Goal: Task Accomplishment & Management: Manage account settings

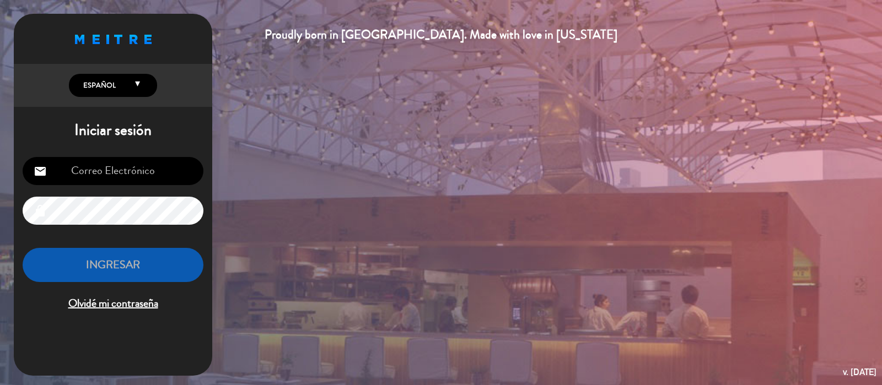
click at [123, 178] on input "email" at bounding box center [113, 171] width 181 height 28
drag, startPoint x: 123, startPoint y: 178, endPoint x: 106, endPoint y: 171, distance: 17.8
click at [106, 171] on input "email" at bounding box center [113, 171] width 181 height 28
click at [96, 175] on input "[EMAIL_ADDRESS][DOMAIN_NAME]" at bounding box center [113, 171] width 181 height 28
type input "[EMAIL_ADDRESS][DOMAIN_NAME]"
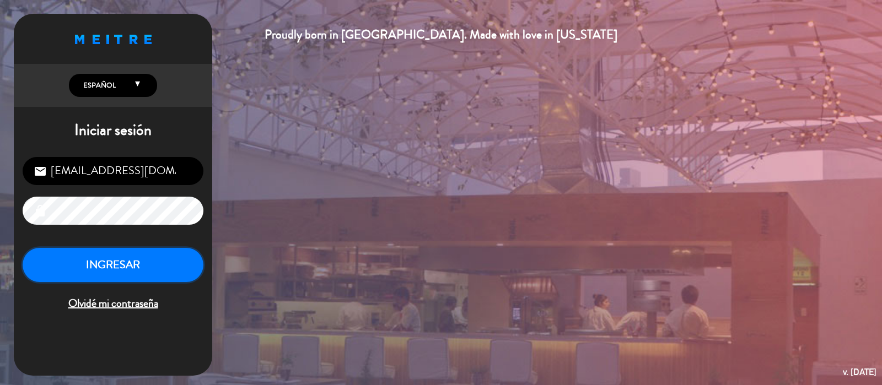
click at [99, 268] on button "INGRESAR" at bounding box center [113, 265] width 181 height 35
click at [110, 267] on button "INGRESAR" at bounding box center [113, 265] width 181 height 35
click at [39, 215] on icon "lock" at bounding box center [40, 211] width 13 height 13
click at [115, 262] on button "INGRESAR" at bounding box center [113, 265] width 181 height 35
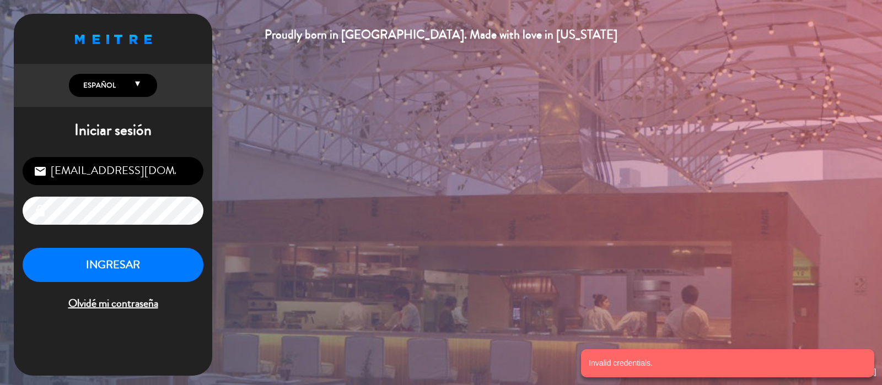
click at [430, 296] on div "Proudly born in [GEOGRAPHIC_DATA]. Made with love in [US_STATE] English Español…" at bounding box center [441, 192] width 882 height 385
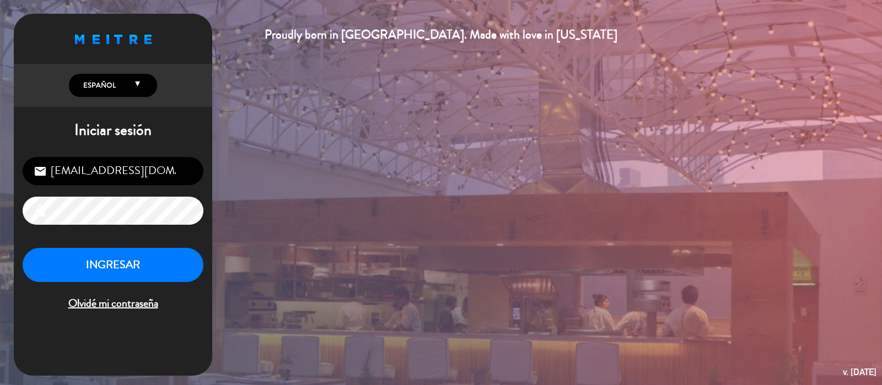
click at [399, 282] on div "Proudly born in [GEOGRAPHIC_DATA]. Made with love in [US_STATE] English Español…" at bounding box center [441, 192] width 882 height 385
click at [17, 214] on div "[EMAIL_ADDRESS][DOMAIN_NAME] email lock INGRESAR Olvidé mi contraseña" at bounding box center [113, 235] width 198 height 174
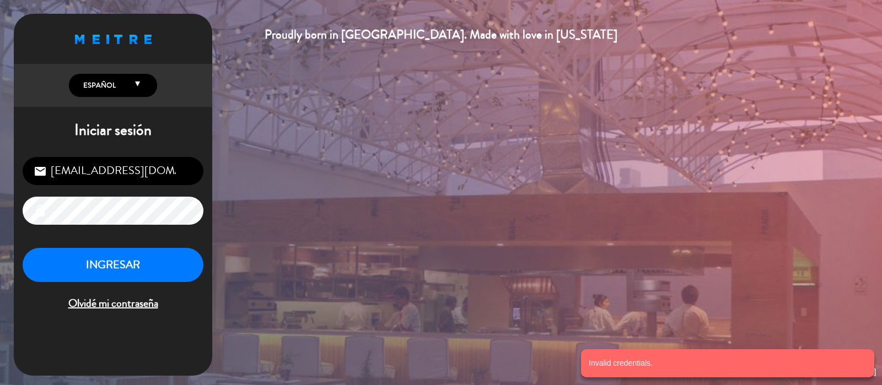
click at [270, 196] on div "Proudly born in [GEOGRAPHIC_DATA]. Made with love in [US_STATE] English Español…" at bounding box center [441, 192] width 882 height 385
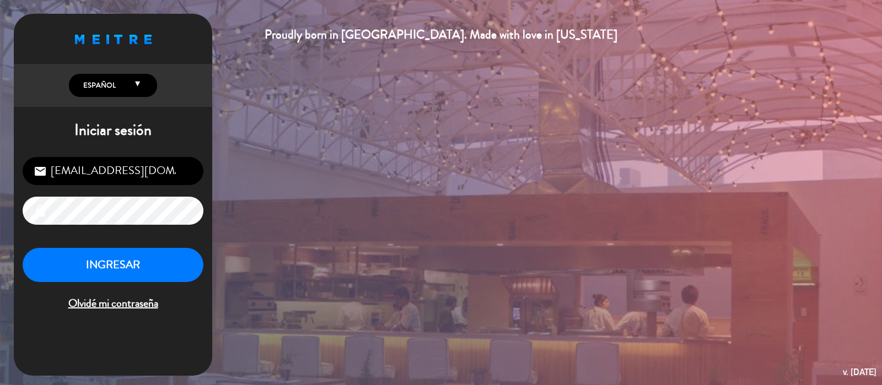
click at [74, 172] on input "[EMAIL_ADDRESS][DOMAIN_NAME]" at bounding box center [113, 171] width 181 height 28
click at [168, 173] on input "[EMAIL_ADDRESS][DOMAIN_NAME]" at bounding box center [113, 171] width 181 height 28
